Goal: Information Seeking & Learning: Learn about a topic

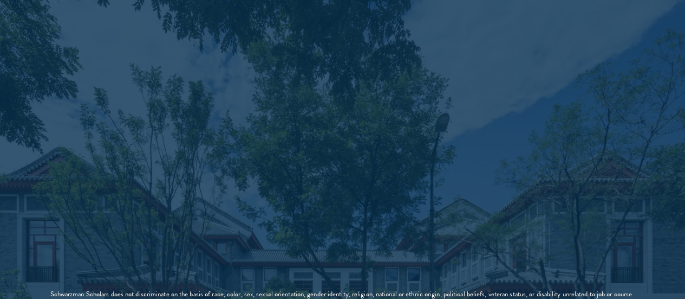
scroll to position [1875, 0]
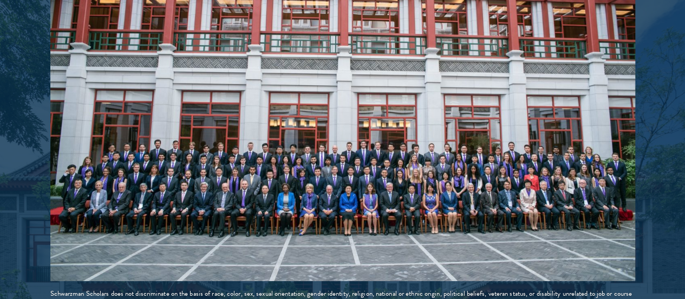
click at [163, 202] on img at bounding box center [342, 134] width 585 height 293
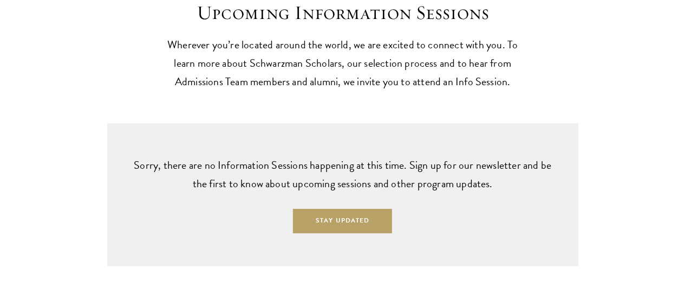
scroll to position [2616, 0]
click at [163, 192] on p "Sorry, there are no Information Sessions happening at this time. Sign up for ou…" at bounding box center [343, 173] width 428 height 37
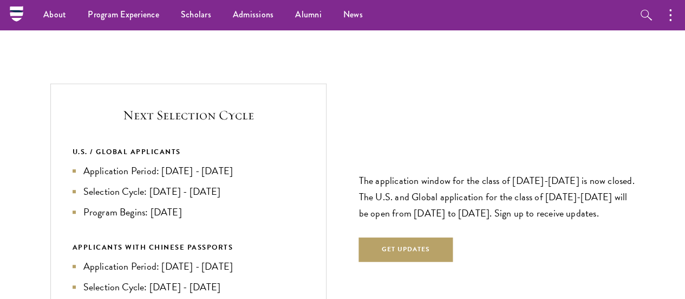
scroll to position [2228, 0]
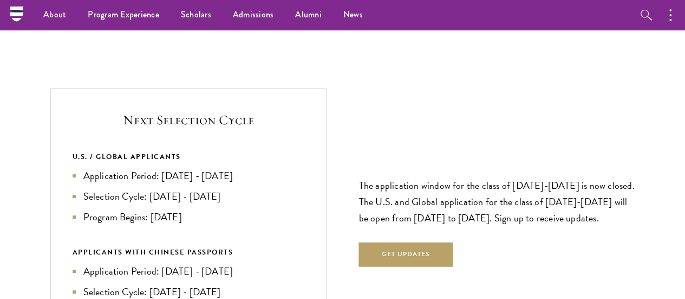
click at [163, 202] on div "U.S. / GLOBAL APPLICANTS Application Period: Apr 2026 - Sep 2026 Selection Cycl…" at bounding box center [189, 235] width 232 height 169
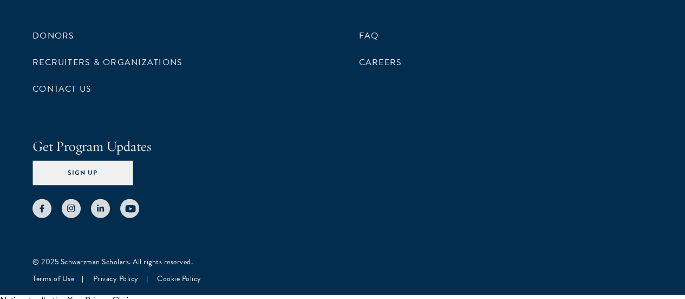
scroll to position [5400, 0]
click at [176, 175] on div "Donors Recruiters & Organizations Contact Us FAQ Careers Get Program Updates Si…" at bounding box center [343, 79] width 620 height 276
click at [359, 42] on link "FAQ" at bounding box center [369, 35] width 20 height 13
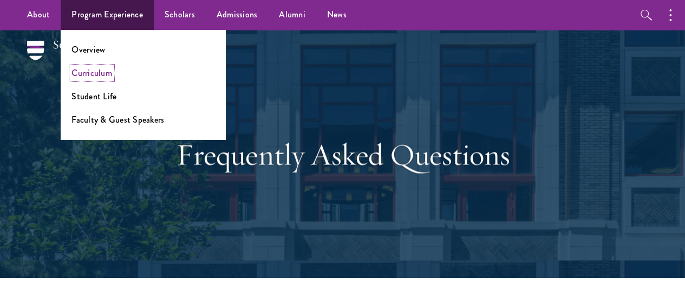
click at [91, 72] on link "Curriculum" at bounding box center [92, 73] width 41 height 12
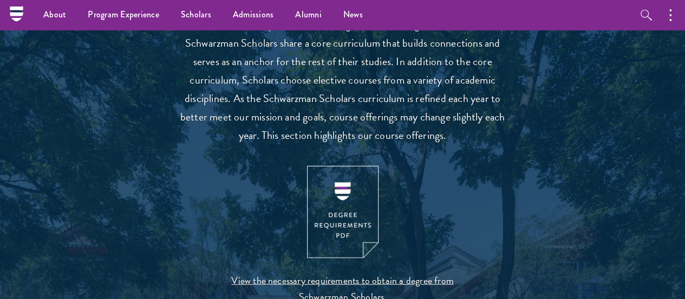
scroll to position [1009, 0]
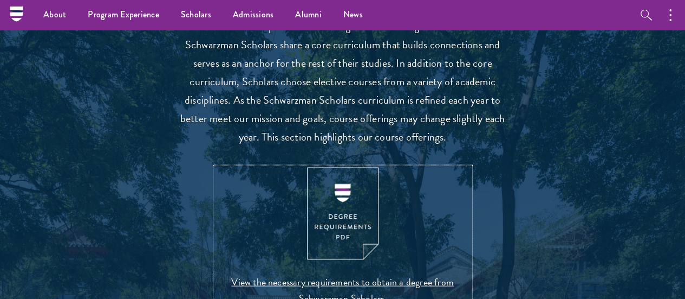
click at [333, 230] on img at bounding box center [343, 213] width 72 height 93
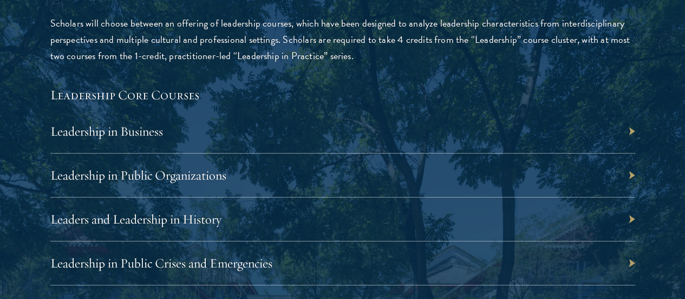
scroll to position [1795, 0]
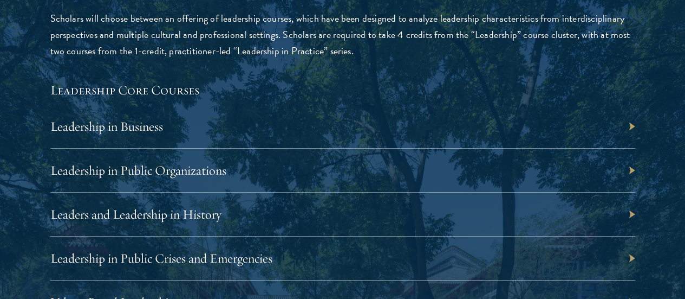
click at [586, 105] on div "Leadership in Business" at bounding box center [342, 127] width 585 height 44
click at [588, 105] on div "Leadership in Business" at bounding box center [342, 127] width 585 height 44
click at [169, 118] on link "Leadership in Business" at bounding box center [112, 126] width 113 height 16
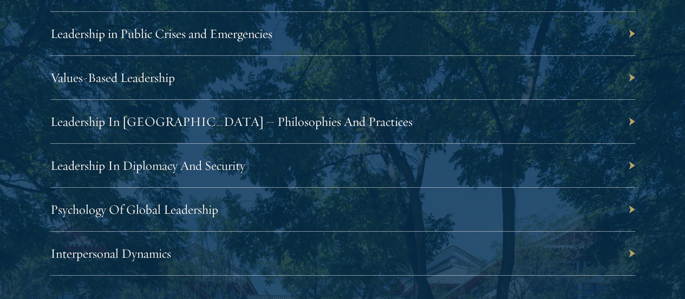
scroll to position [2020, 0]
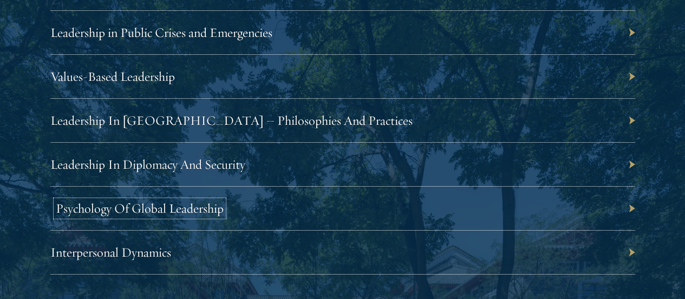
click at [224, 200] on link "Psychology Of Global Leadership" at bounding box center [140, 208] width 168 height 16
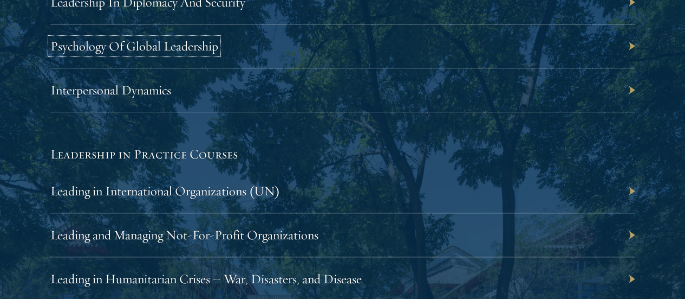
scroll to position [2198, 0]
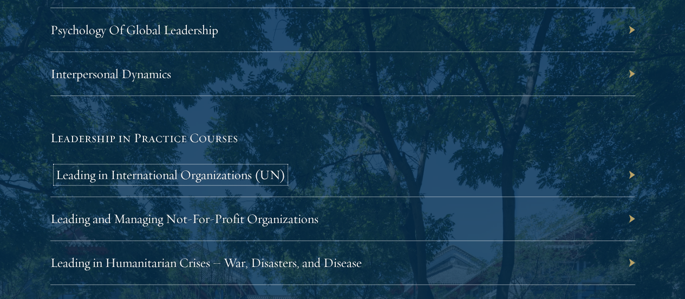
click at [286, 166] on link "Leading in International Organizations (UN)" at bounding box center [171, 174] width 230 height 16
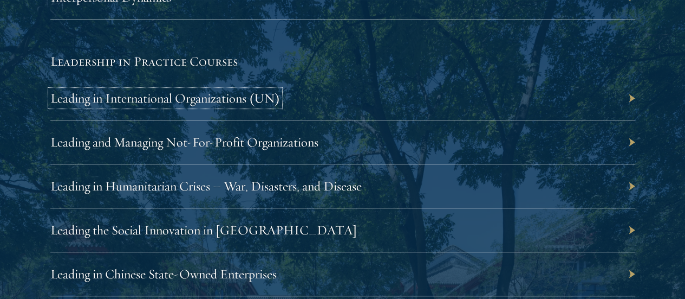
scroll to position [2292, 0]
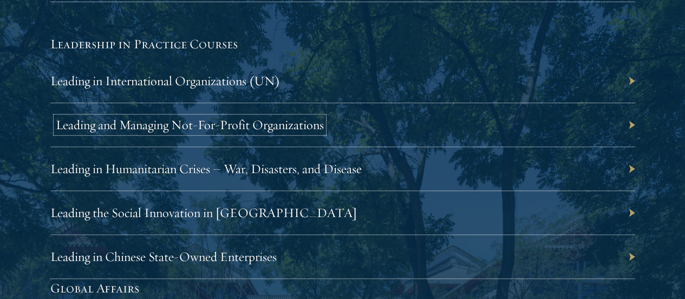
click at [324, 116] on link "Leading and Managing Not-For-Profit Organizations" at bounding box center [190, 124] width 268 height 16
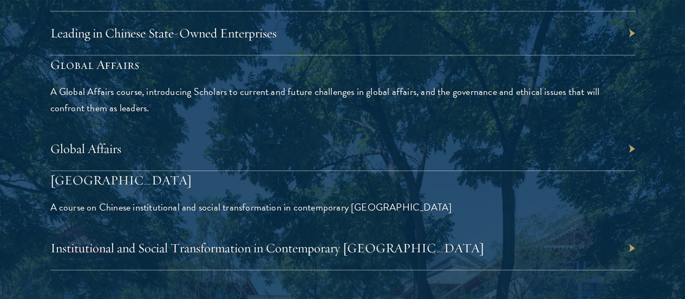
scroll to position [2518, 0]
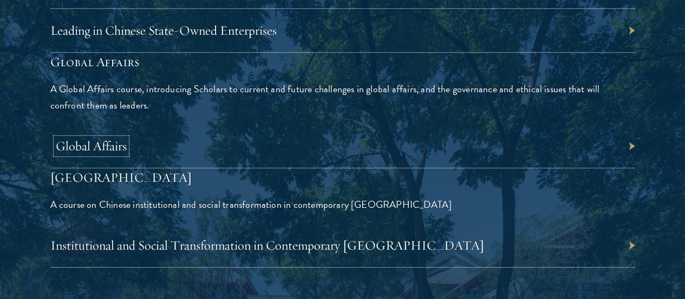
click at [127, 138] on link "Global Affairs" at bounding box center [91, 146] width 71 height 16
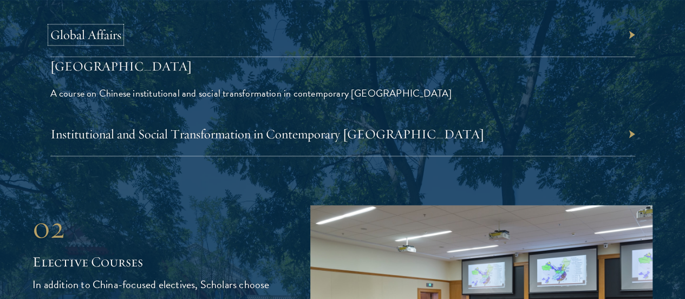
scroll to position [2629, 0]
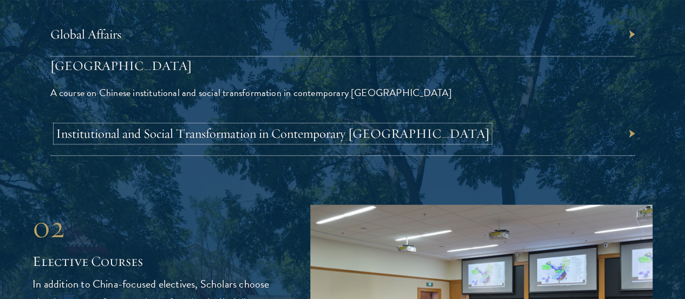
click at [390, 141] on link "Institutional and Social Transformation in Contemporary China" at bounding box center [273, 133] width 434 height 16
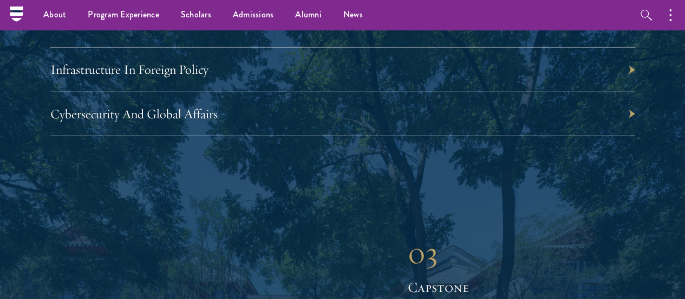
scroll to position [3558, 0]
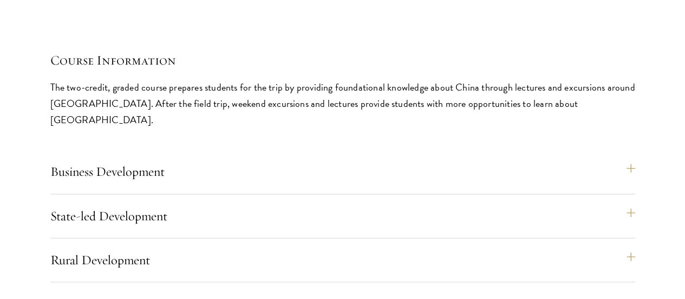
scroll to position [4625, 0]
click at [412, 157] on button "Business Development" at bounding box center [348, 170] width 585 height 26
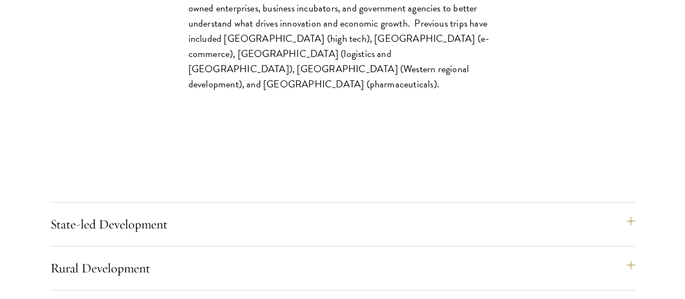
scroll to position [4849, 0]
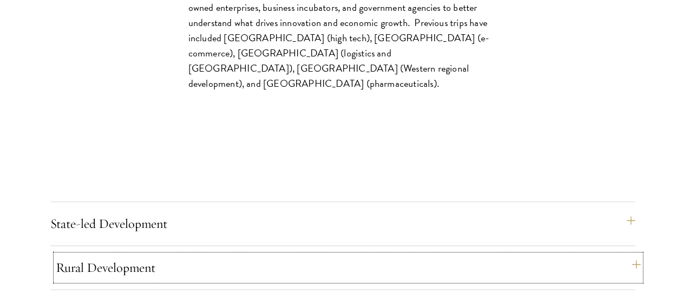
click at [413, 254] on button "Rural Development" at bounding box center [348, 267] width 585 height 26
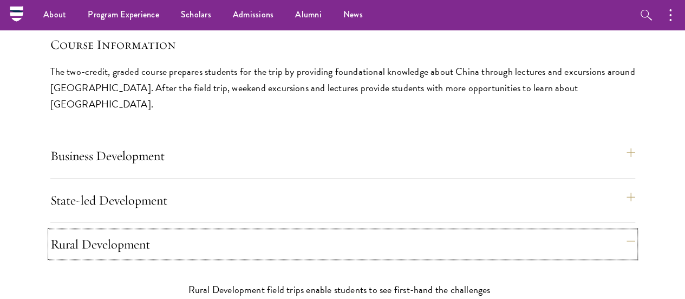
scroll to position [4639, 0]
click at [401, 187] on button "State-led Development" at bounding box center [348, 200] width 585 height 26
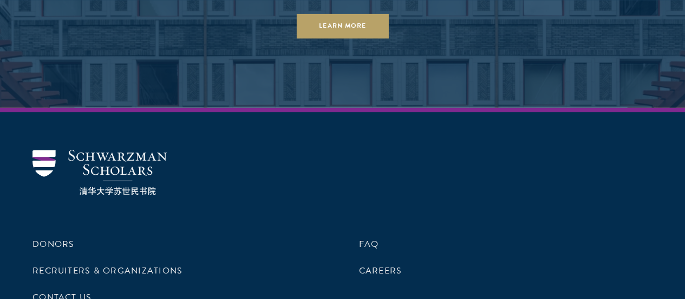
scroll to position [6907, 0]
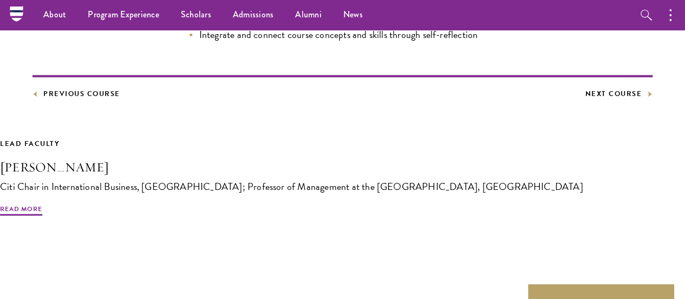
scroll to position [762, 0]
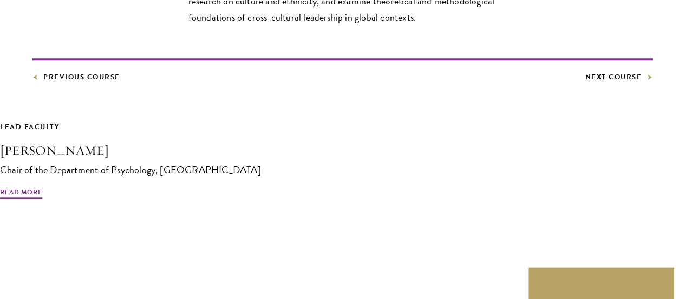
scroll to position [482, 0]
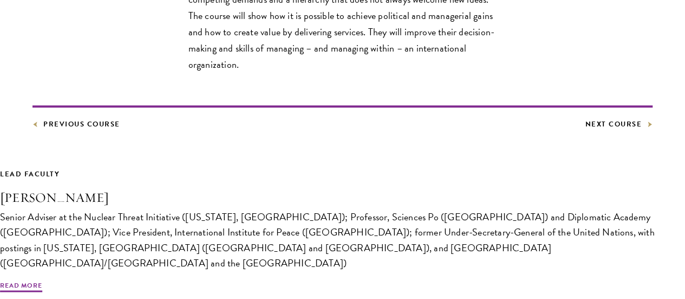
scroll to position [559, 0]
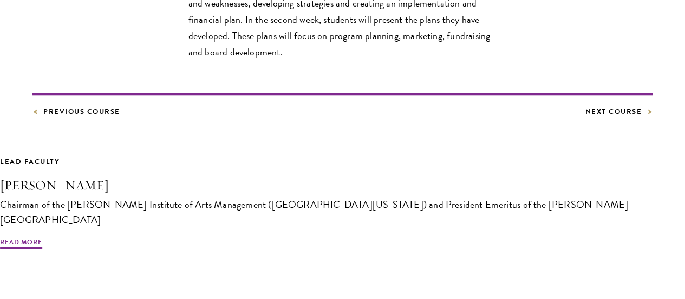
scroll to position [516, 0]
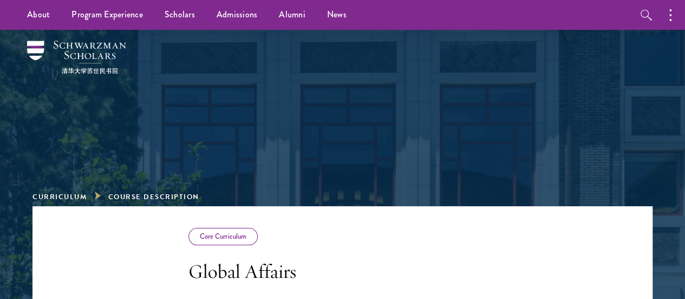
click at [316, 129] on div at bounding box center [343, 99] width 374 height 130
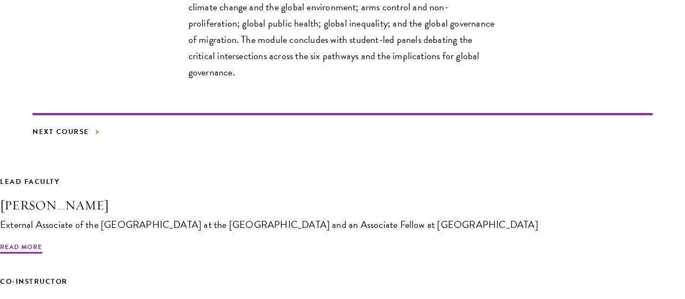
scroll to position [532, 0]
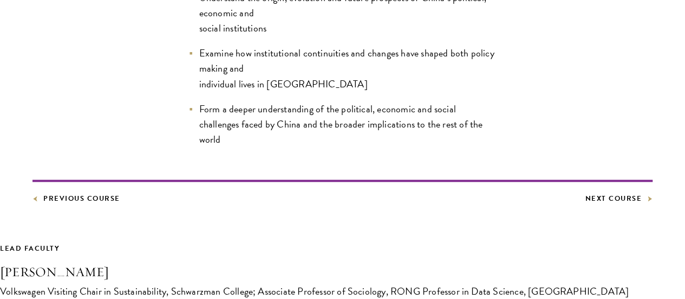
scroll to position [612, 0]
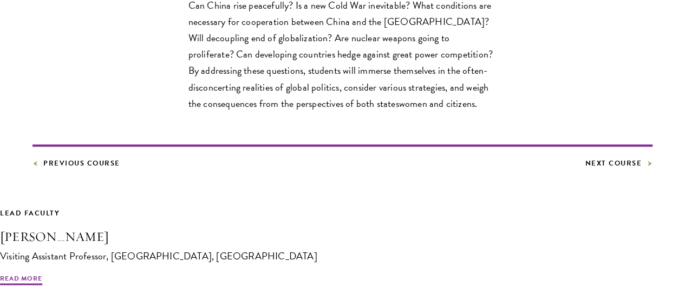
scroll to position [636, 0]
